Goal: Complete application form

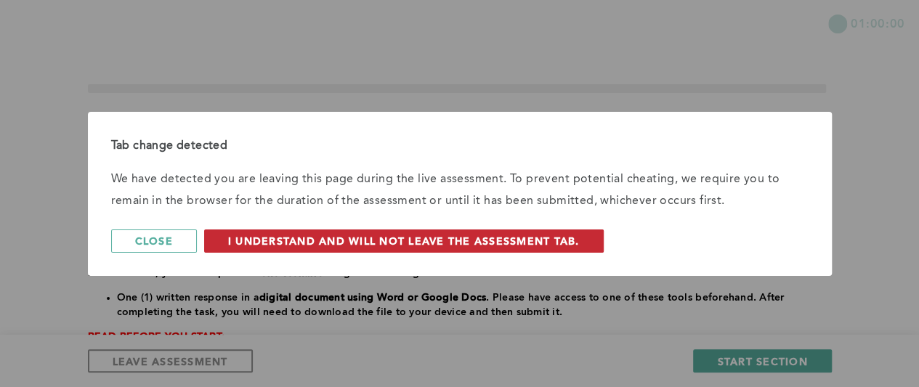
click at [394, 239] on span "I understand and will not leave the assessment tab." at bounding box center [403, 241] width 351 height 14
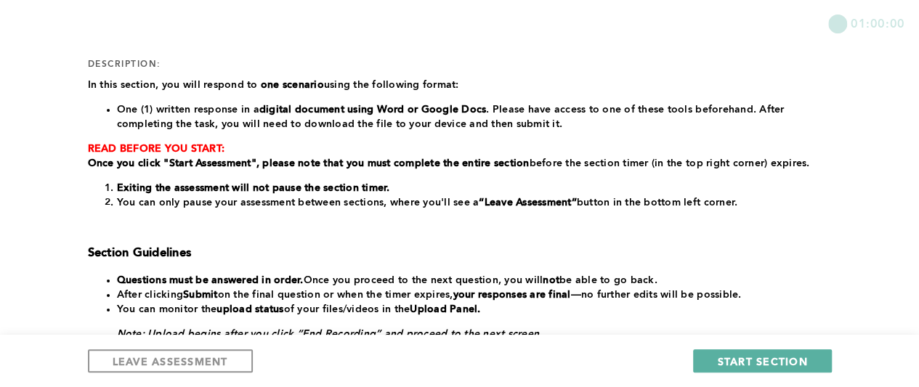
scroll to position [204, 0]
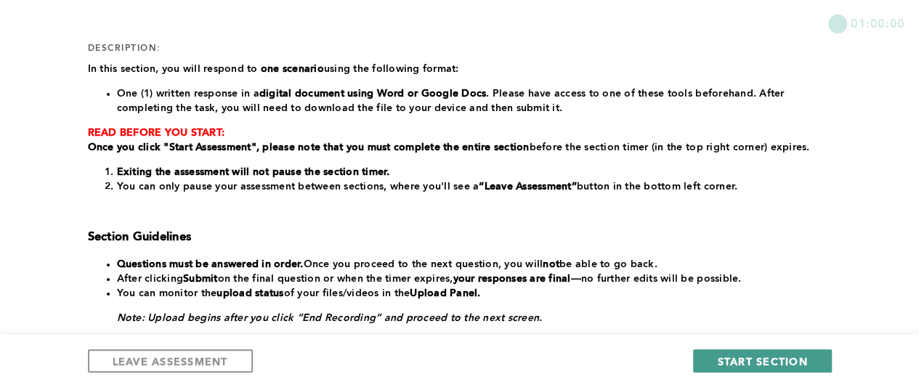
click at [726, 355] on span "START SECTION" at bounding box center [762, 361] width 90 height 14
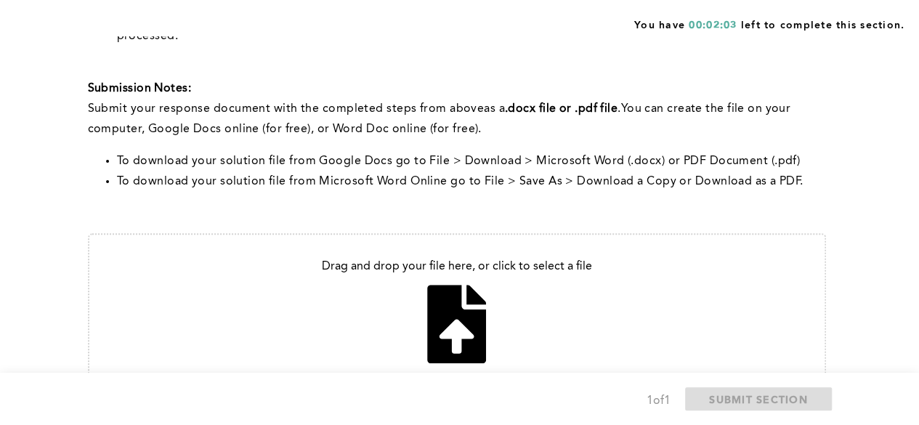
scroll to position [574, 0]
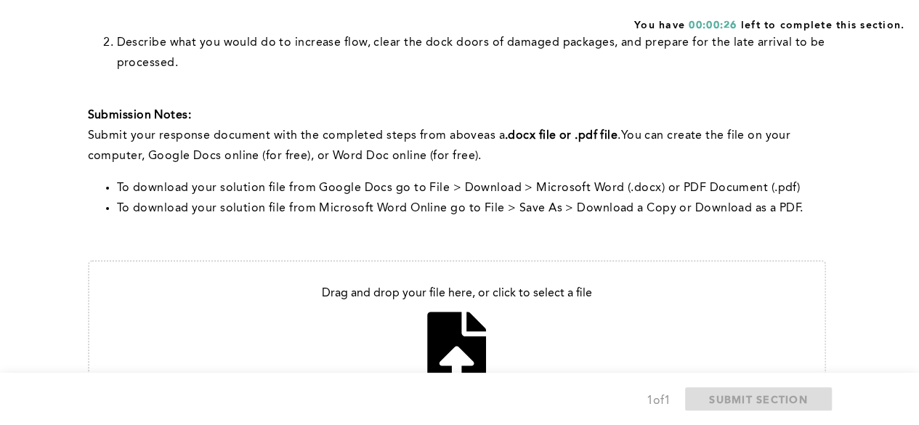
click at [455, 336] on input "file" at bounding box center [456, 338] width 735 height 154
type input "C:\fakepath\Dock - constraints.pdf"
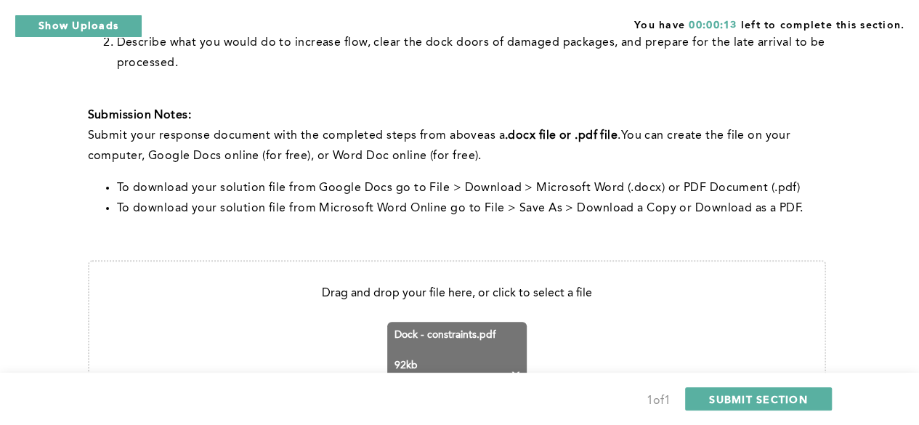
scroll to position [699, 0]
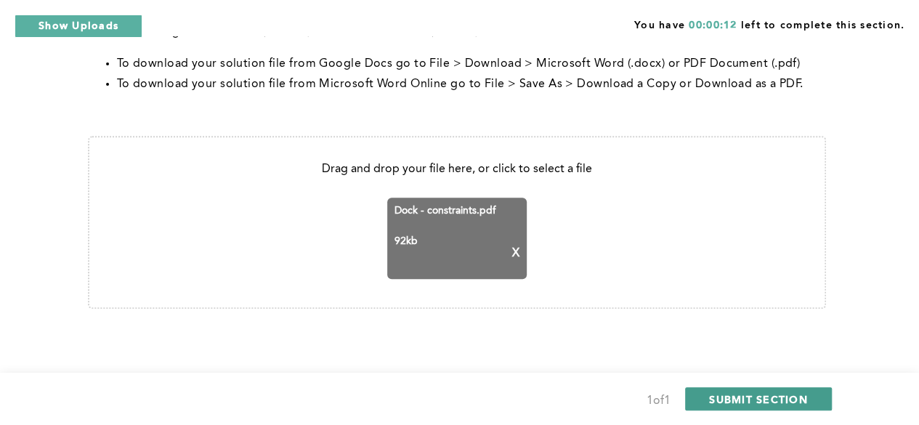
click at [751, 386] on span "SUBMIT SECTION" at bounding box center [758, 399] width 99 height 14
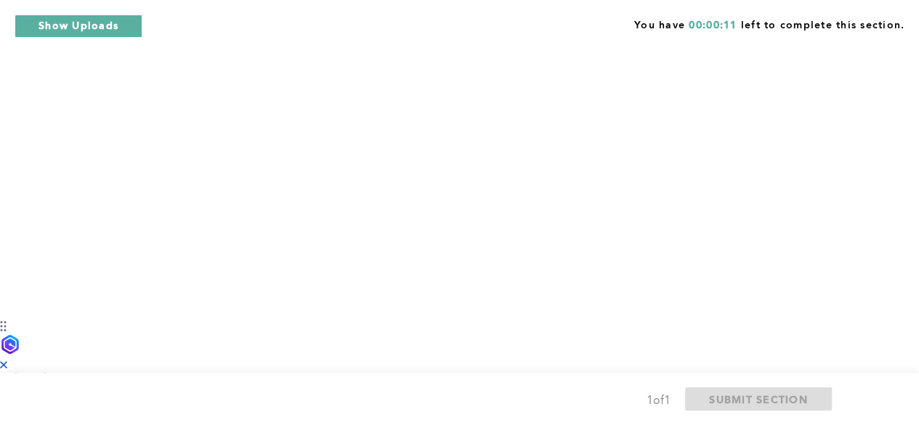
scroll to position [0, 0]
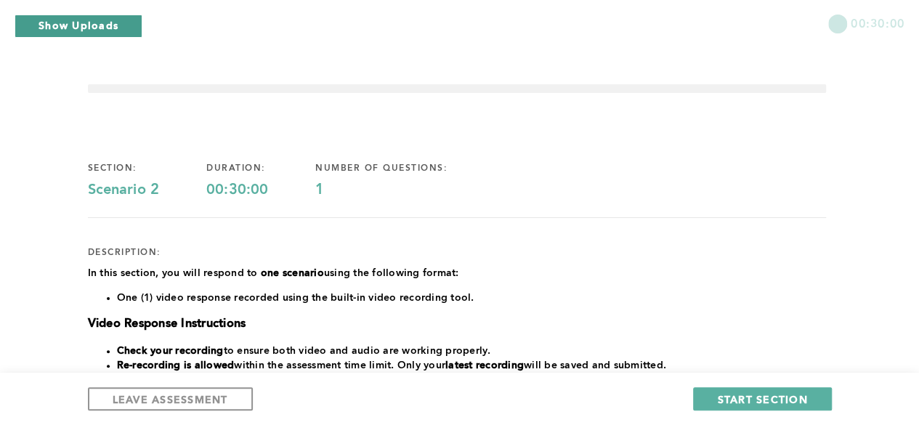
click at [89, 23] on button "Show Uploads" at bounding box center [79, 26] width 128 height 23
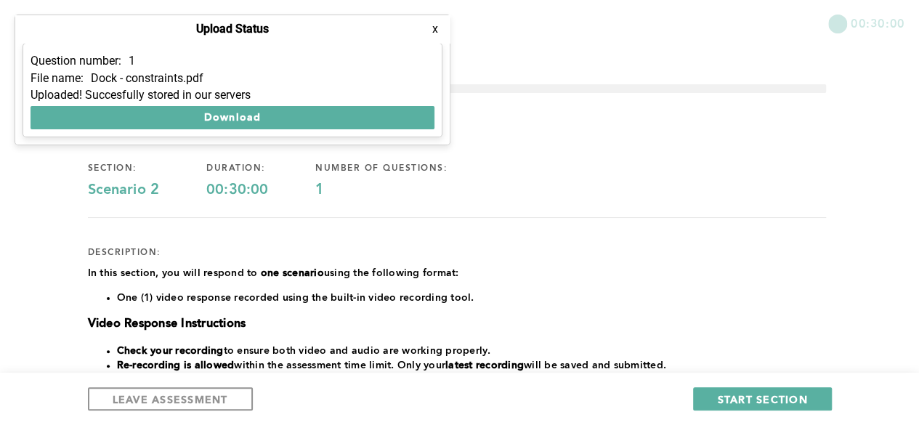
click at [430, 31] on button "x" at bounding box center [435, 29] width 15 height 15
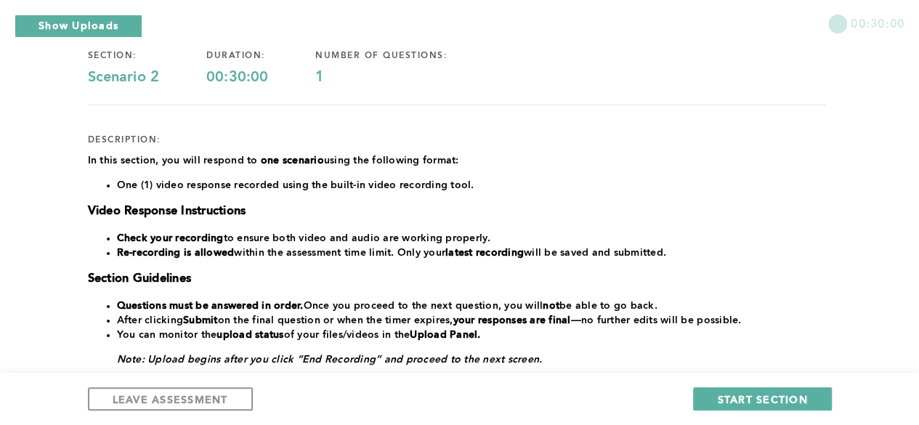
scroll to position [124, 0]
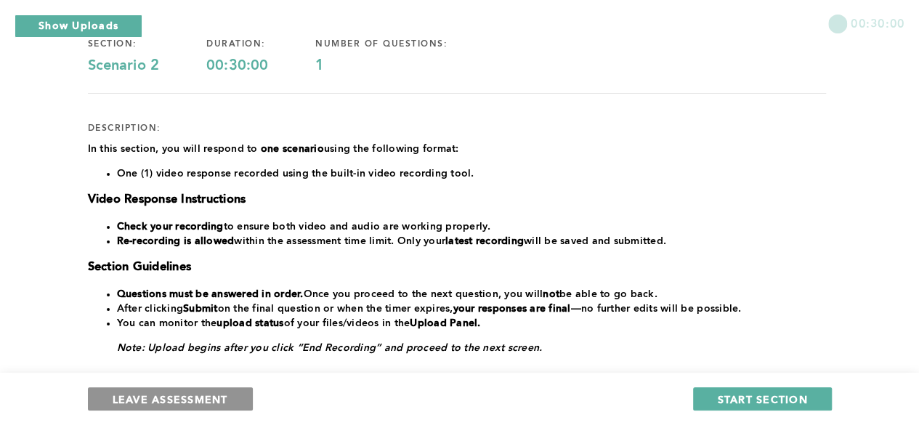
click at [205, 386] on span "LEAVE ASSESSMENT" at bounding box center [170, 399] width 115 height 14
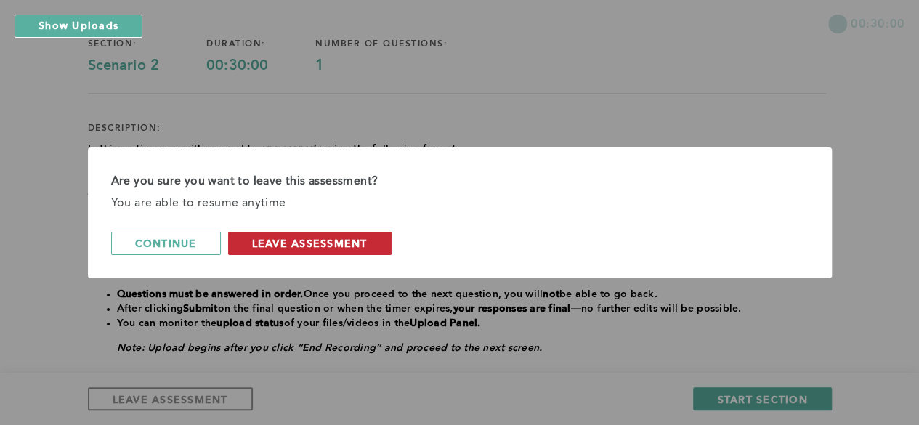
click at [317, 239] on span "leave assessment" at bounding box center [309, 243] width 115 height 14
